Goal: Register for event/course

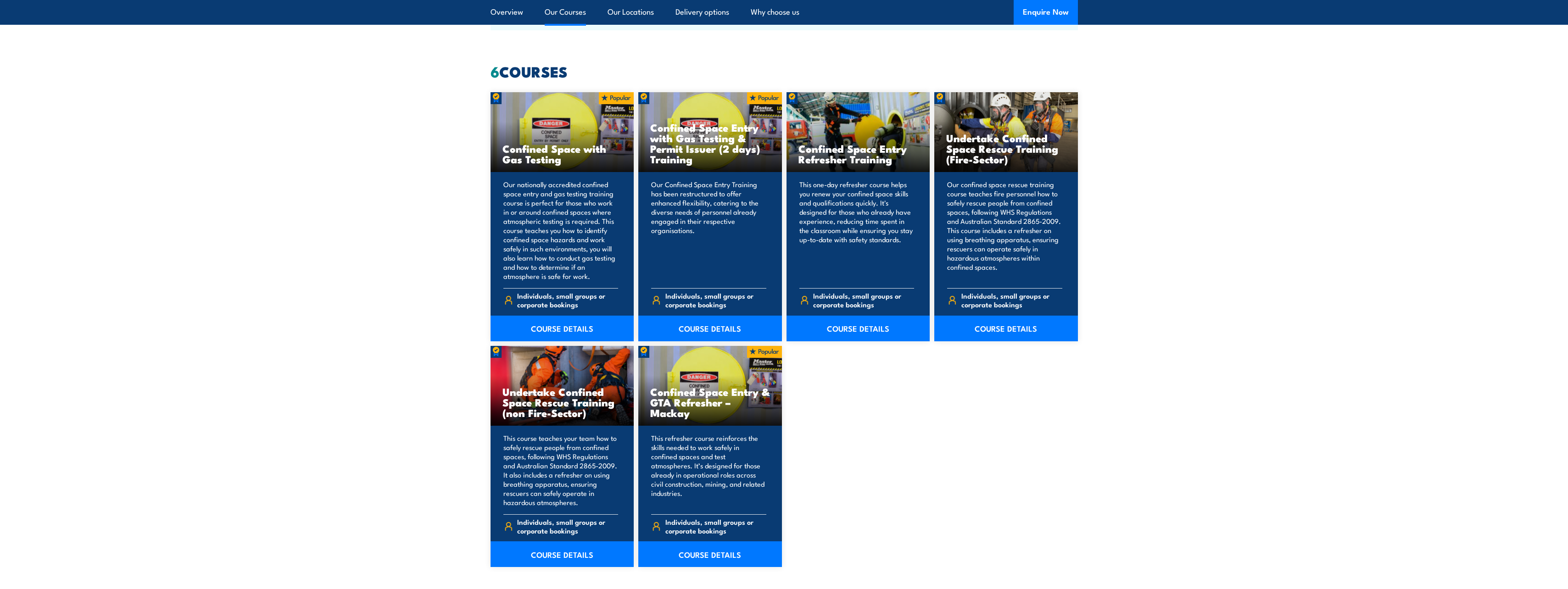
scroll to position [642, 0]
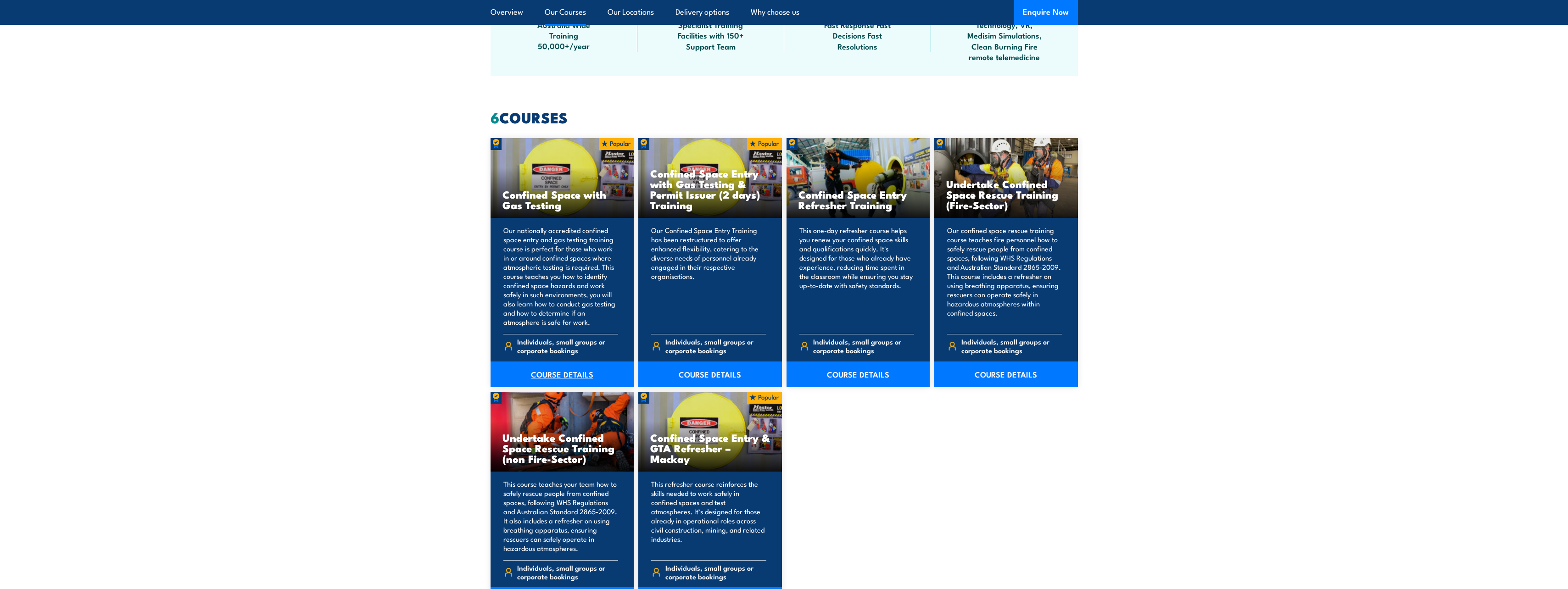
click at [572, 373] on link "COURSE DETAILS" at bounding box center [562, 374] width 144 height 25
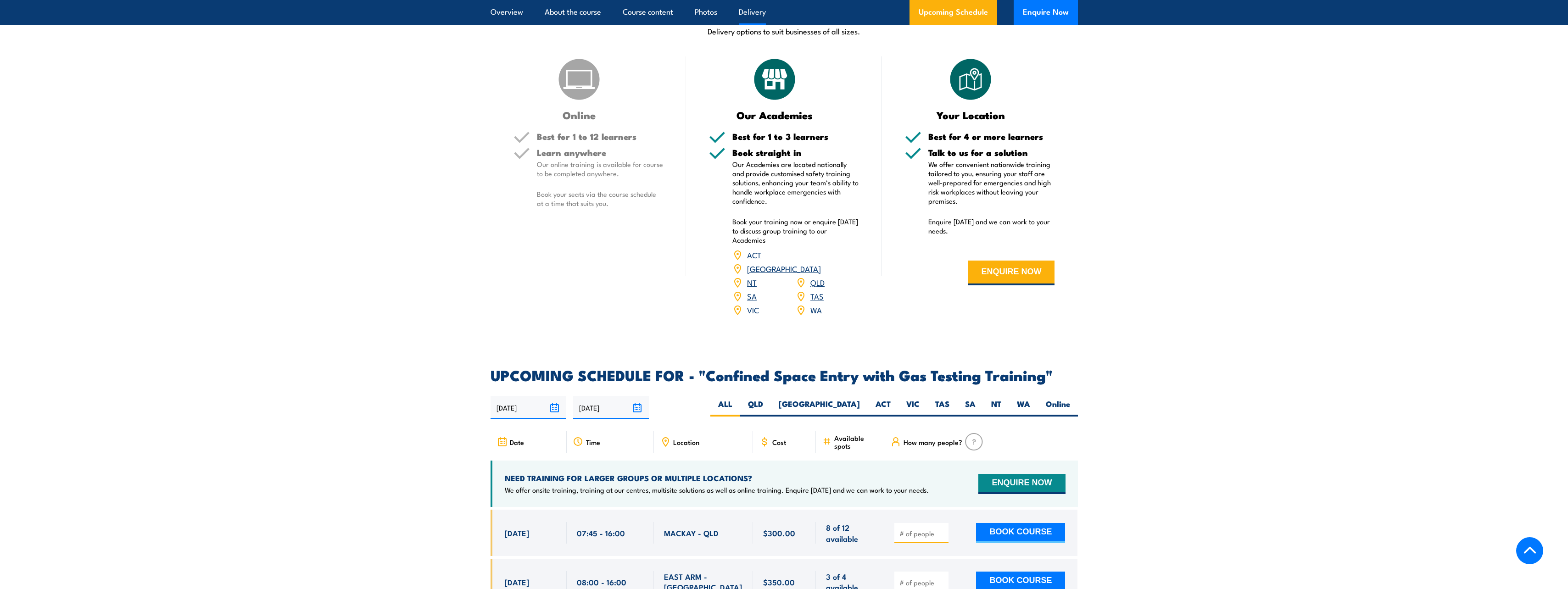
scroll to position [1376, 0]
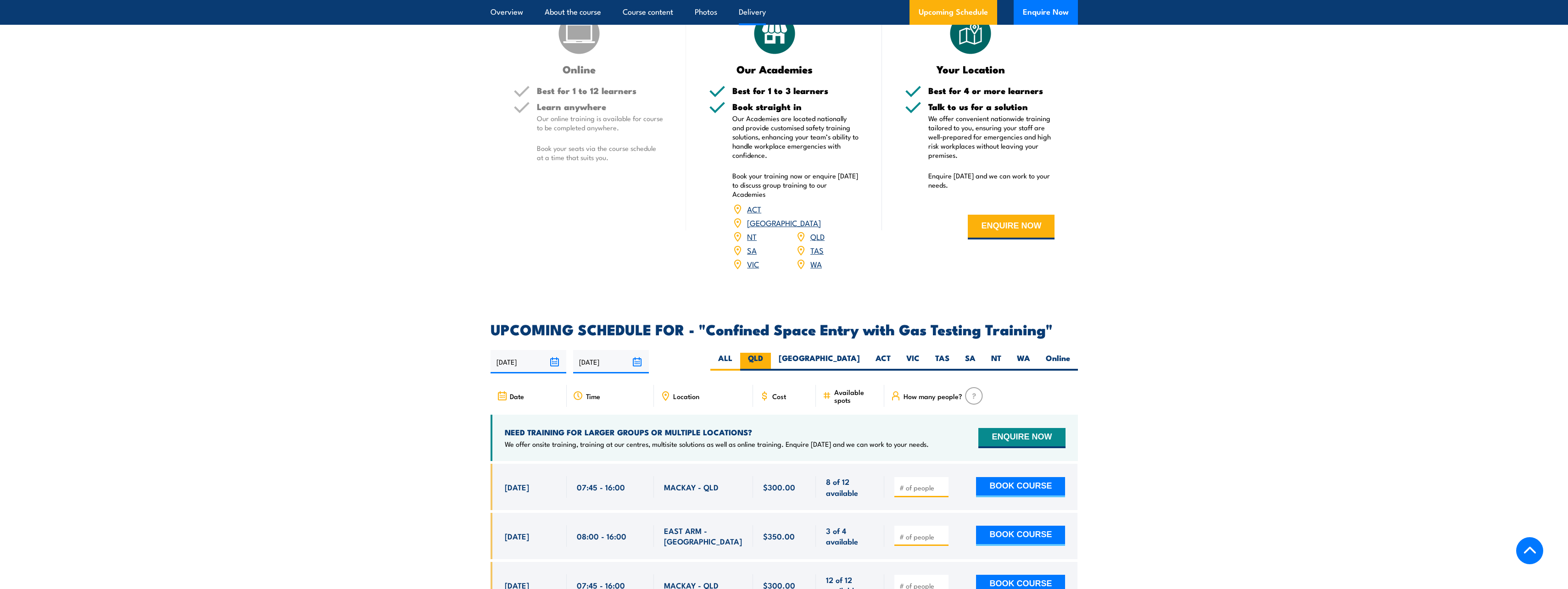
click at [771, 353] on label "QLD" at bounding box center [755, 362] width 31 height 18
click at [769, 353] on input "QLD" at bounding box center [766, 355] width 6 height 6
radio input "true"
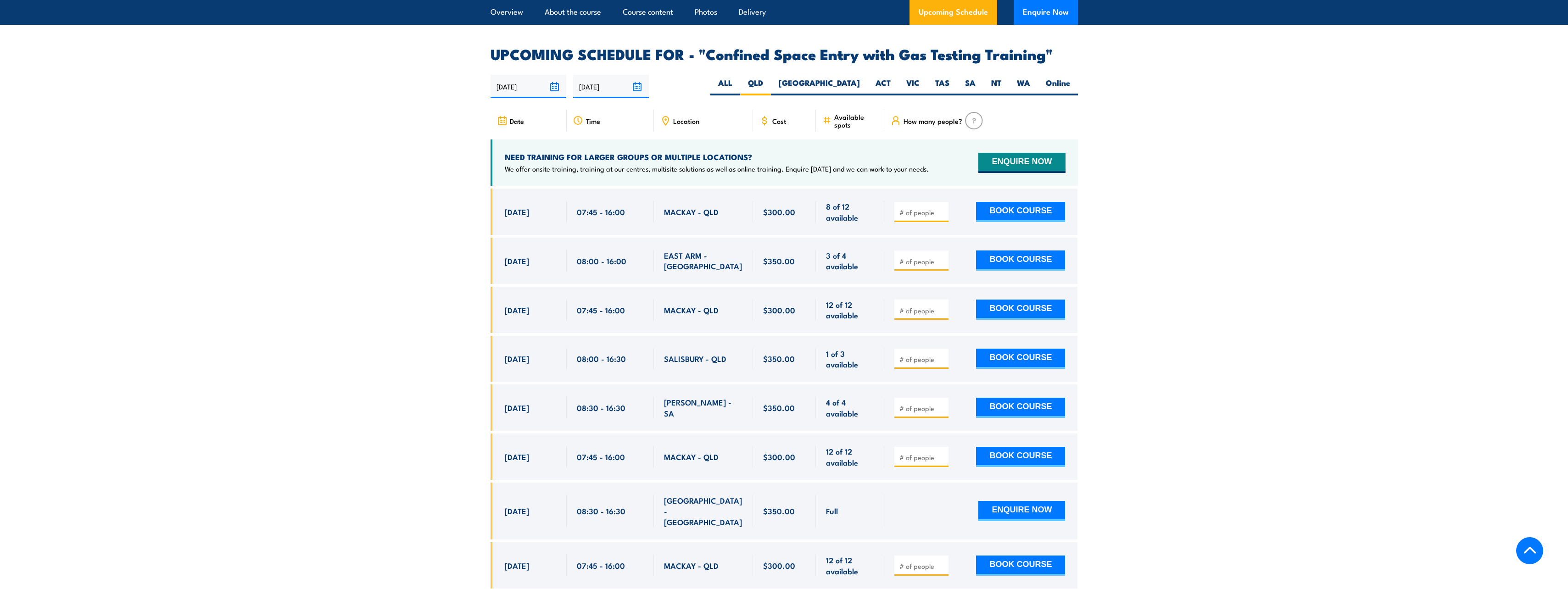
scroll to position [1743, 0]
